Goal: Task Accomplishment & Management: Manage account settings

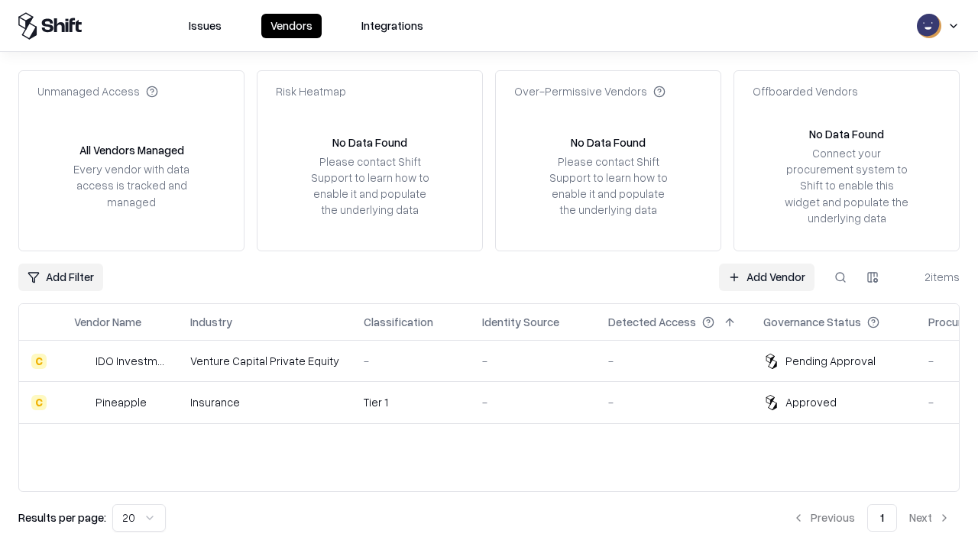
click at [767, 277] on link "Add Vendor" at bounding box center [767, 278] width 96 height 28
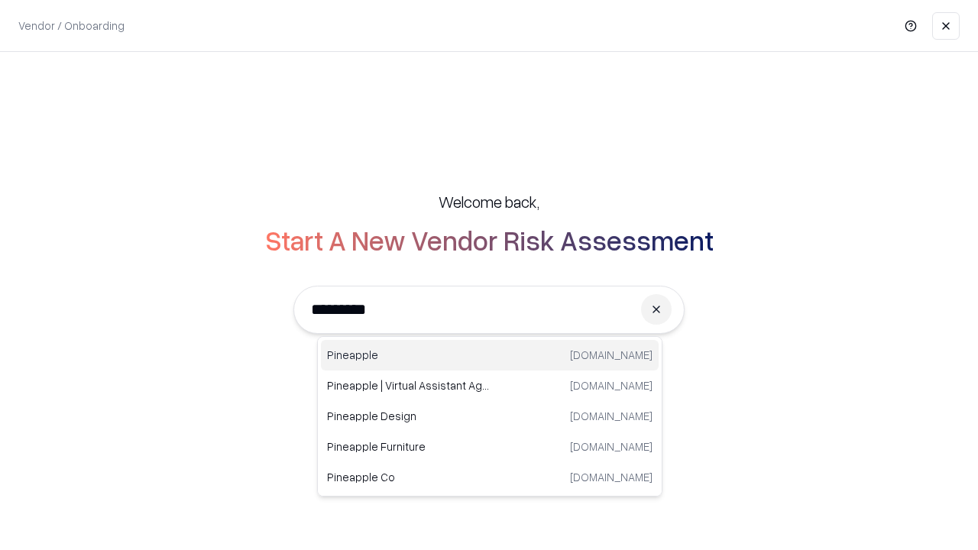
click at [490, 355] on div "Pineapple [DOMAIN_NAME]" at bounding box center [490, 355] width 338 height 31
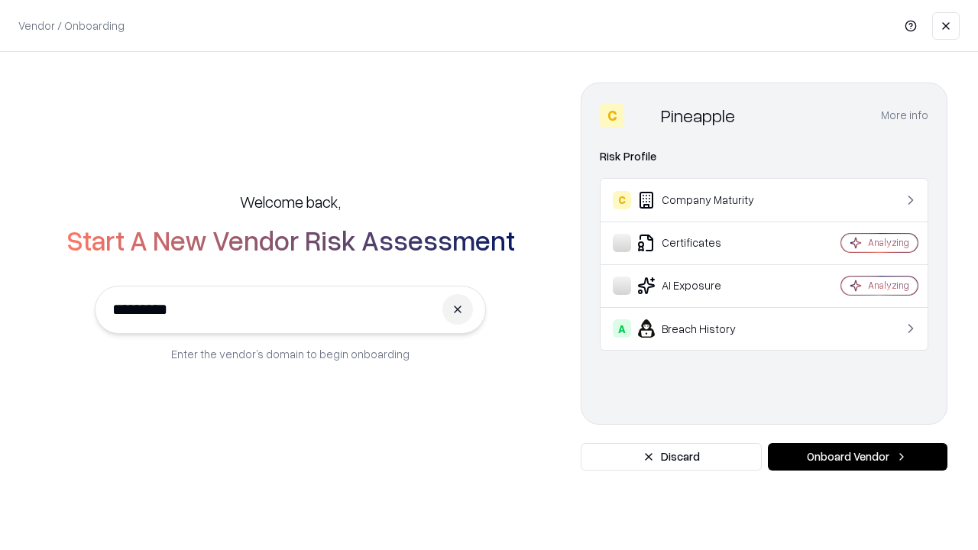
type input "*********"
click at [858, 457] on button "Onboard Vendor" at bounding box center [858, 457] width 180 height 28
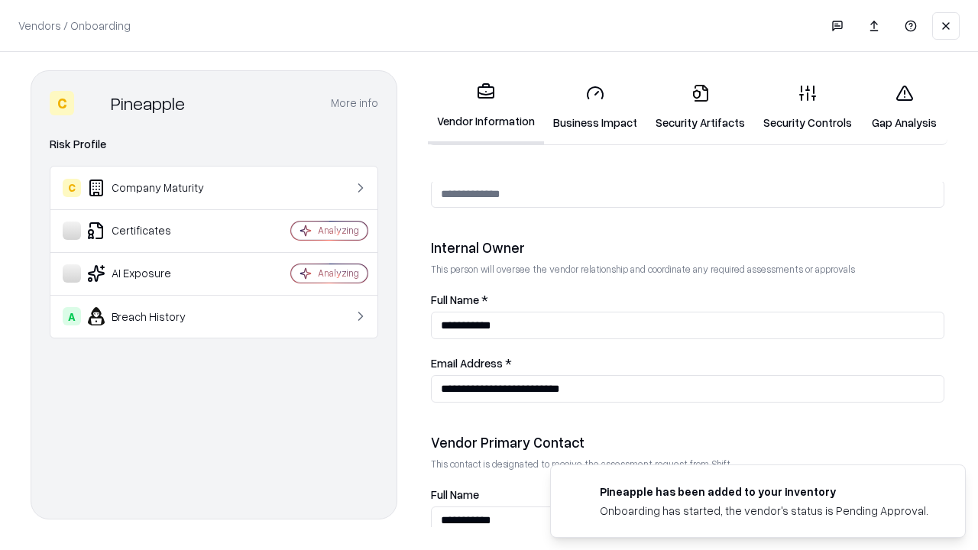
scroll to position [792, 0]
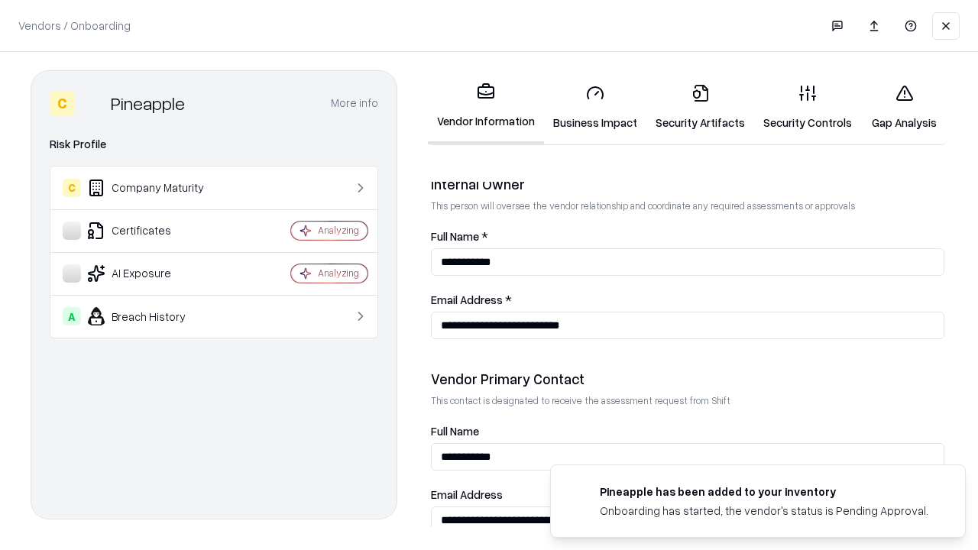
click at [595, 107] on link "Business Impact" at bounding box center [595, 107] width 102 height 71
click at [700, 107] on link "Security Artifacts" at bounding box center [701, 107] width 108 height 71
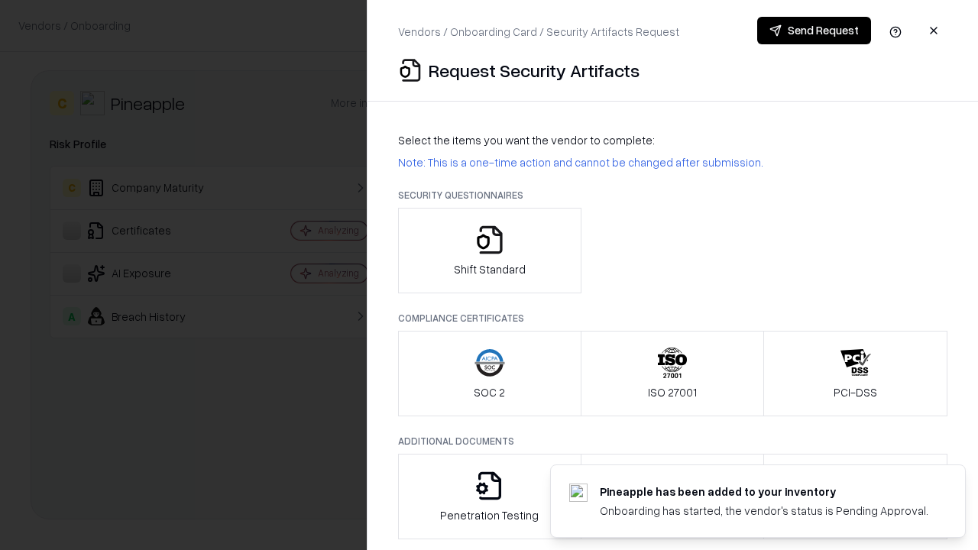
click at [489, 251] on icon "button" at bounding box center [490, 240] width 31 height 31
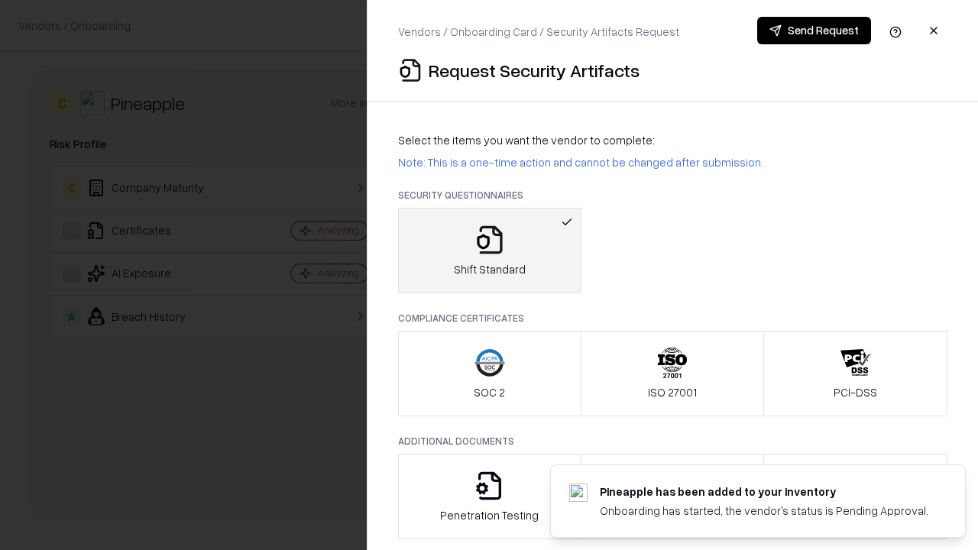
click at [814, 31] on button "Send Request" at bounding box center [814, 31] width 114 height 28
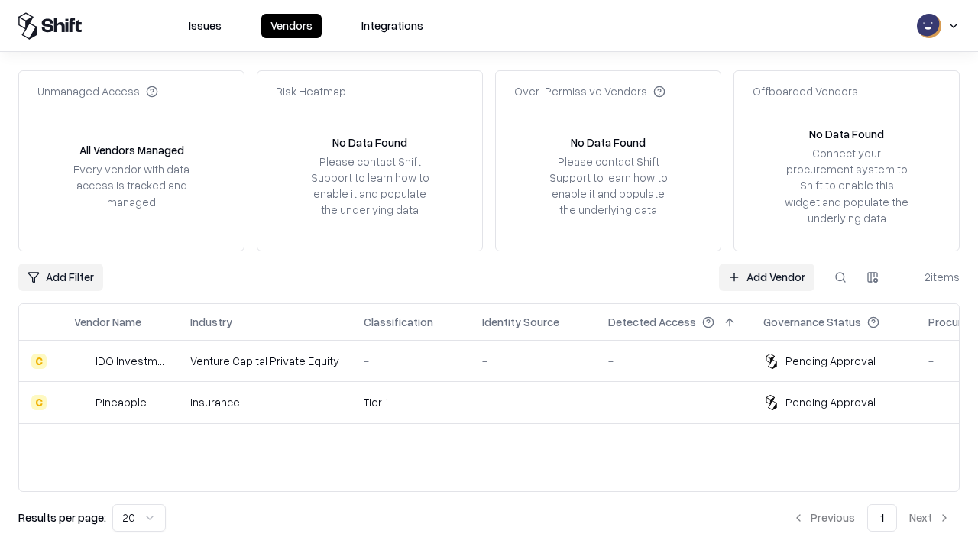
click at [767, 277] on link "Add Vendor" at bounding box center [767, 278] width 96 height 28
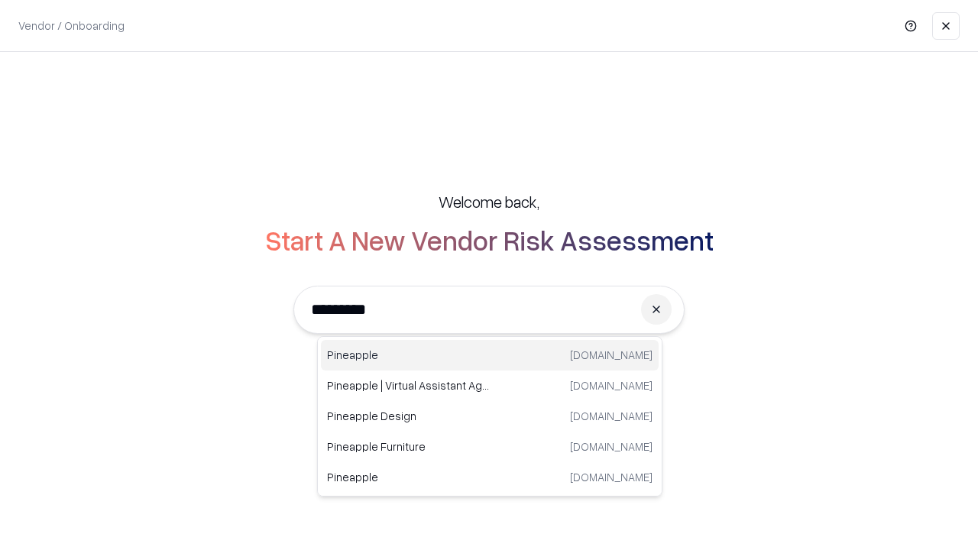
click at [490, 355] on div "Pineapple [DOMAIN_NAME]" at bounding box center [490, 355] width 338 height 31
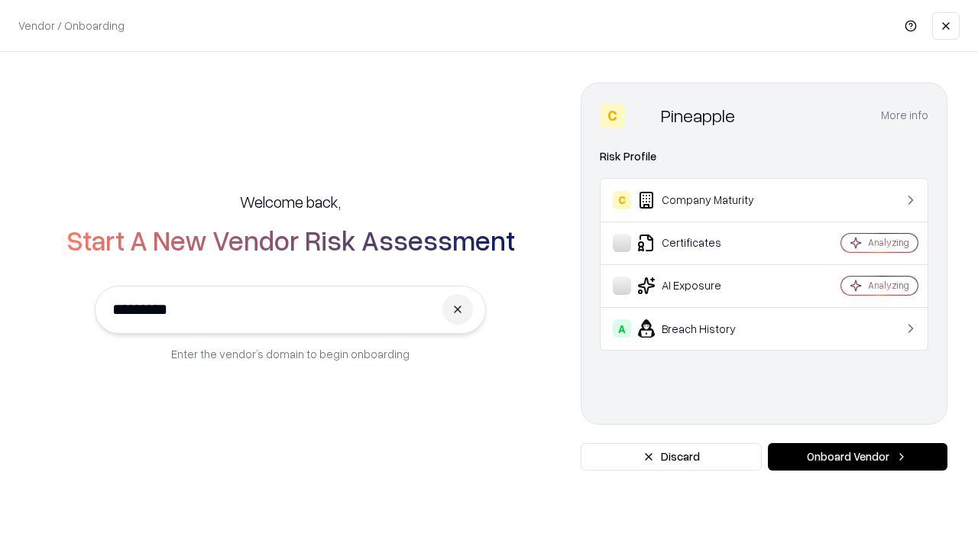
type input "*********"
click at [858, 457] on button "Onboard Vendor" at bounding box center [858, 457] width 180 height 28
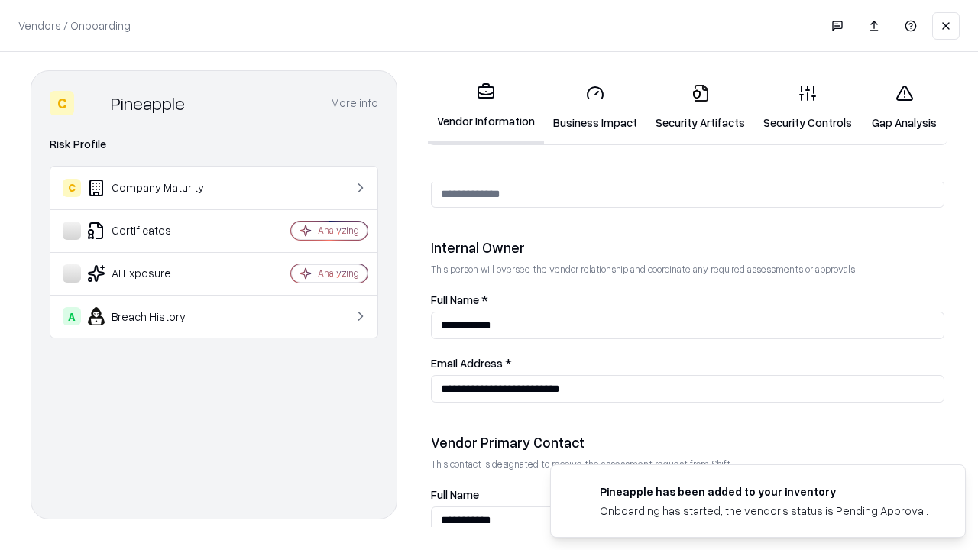
scroll to position [792, 0]
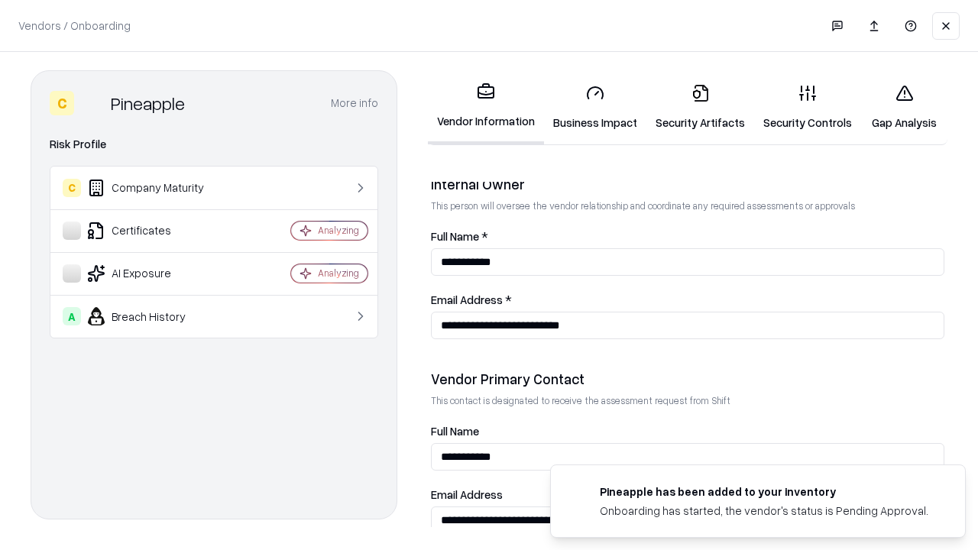
click at [904, 107] on link "Gap Analysis" at bounding box center [904, 107] width 86 height 71
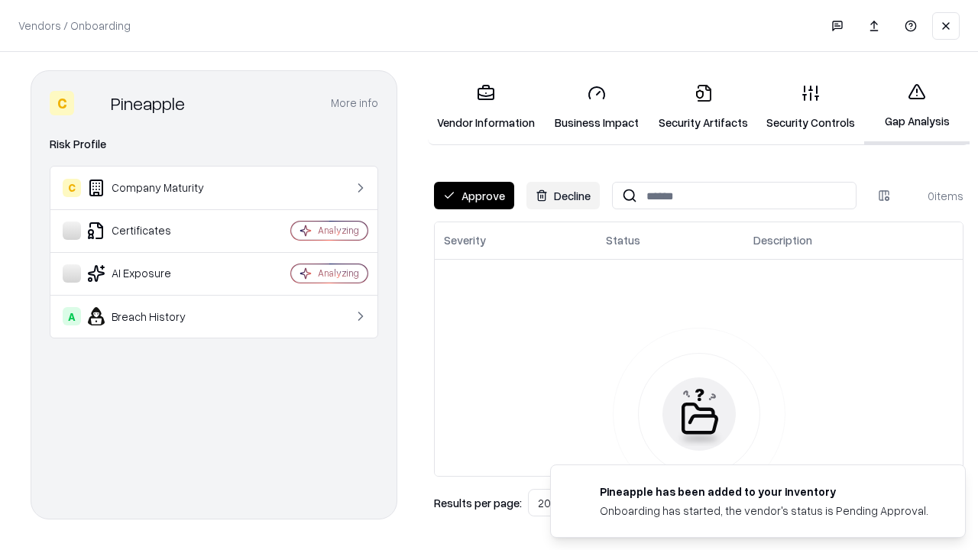
click at [474, 196] on button "Approve" at bounding box center [474, 196] width 80 height 28
